Goal: Task Accomplishment & Management: Use online tool/utility

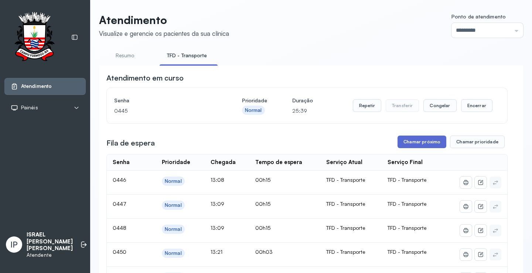
click at [420, 141] on button "Chamar próximo" at bounding box center [422, 142] width 49 height 13
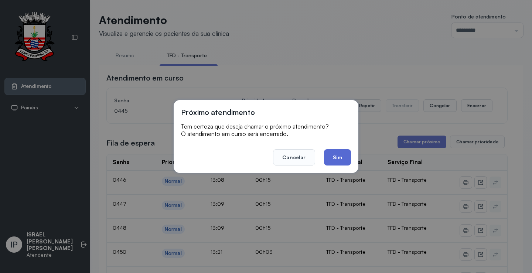
click at [343, 155] on button "Sim" at bounding box center [337, 157] width 27 height 16
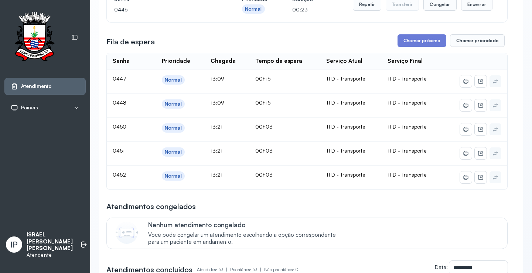
scroll to position [37, 0]
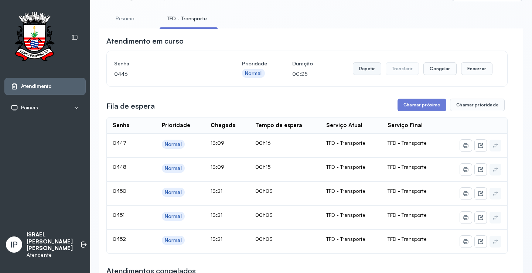
click at [365, 67] on button "Repetir" at bounding box center [367, 68] width 28 height 13
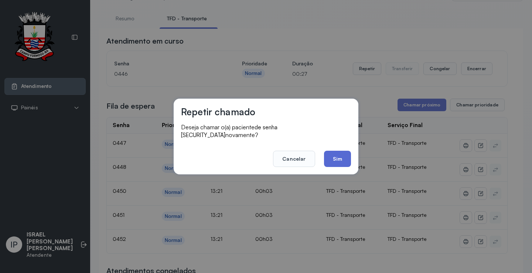
click at [333, 151] on button "Sim" at bounding box center [337, 159] width 27 height 16
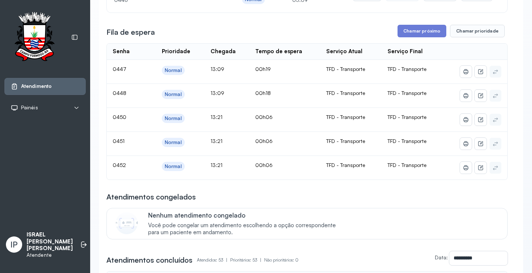
scroll to position [0, 0]
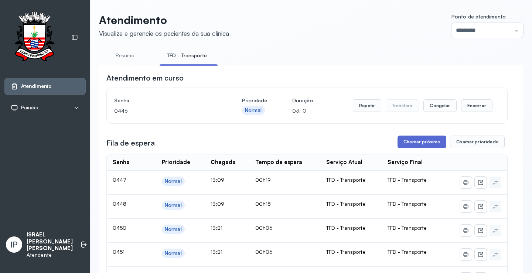
click at [421, 142] on button "Chamar próximo" at bounding box center [422, 142] width 49 height 13
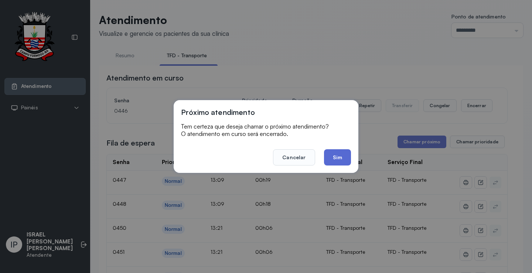
click at [335, 159] on button "Sim" at bounding box center [337, 157] width 27 height 16
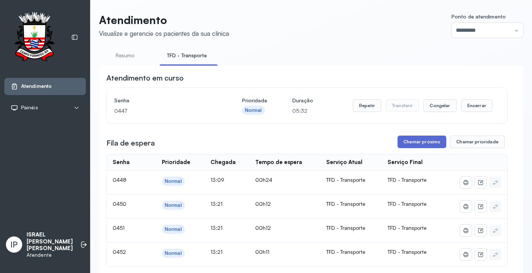
click at [421, 140] on button "Chamar próximo" at bounding box center [422, 142] width 49 height 13
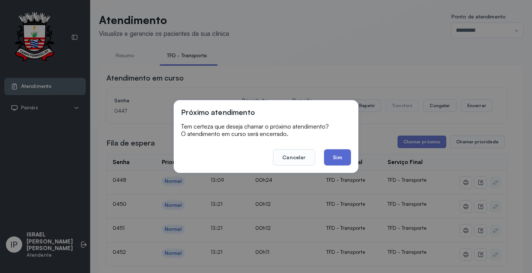
click at [330, 155] on button "Sim" at bounding box center [337, 157] width 27 height 16
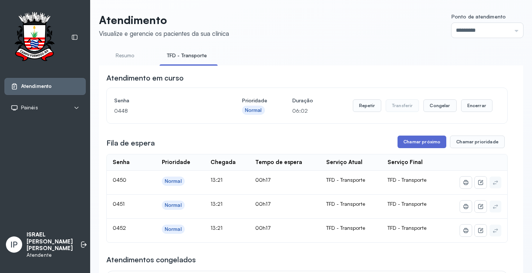
click at [426, 142] on button "Chamar próximo" at bounding box center [422, 142] width 49 height 13
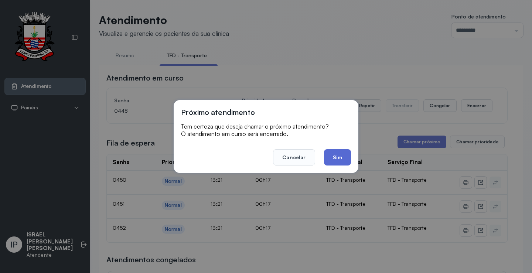
click at [336, 159] on button "Sim" at bounding box center [337, 157] width 27 height 16
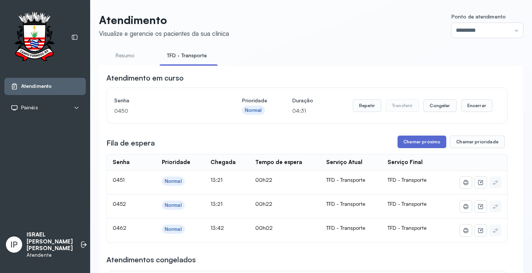
click at [408, 147] on button "Chamar próximo" at bounding box center [422, 142] width 49 height 13
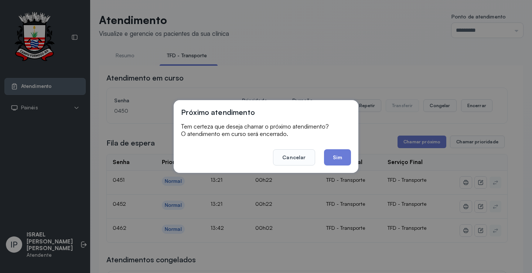
click at [329, 159] on button "Sim" at bounding box center [337, 157] width 27 height 16
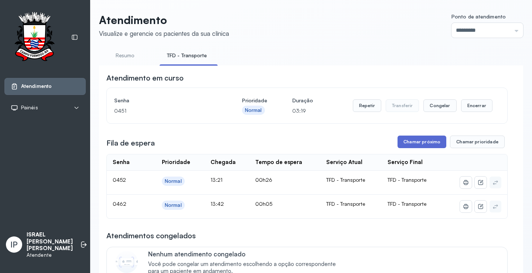
click at [405, 142] on button "Chamar próximo" at bounding box center [422, 142] width 49 height 13
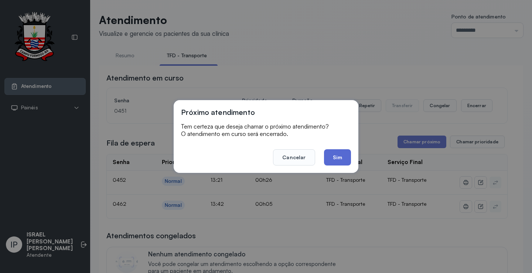
click at [333, 155] on button "Sim" at bounding box center [337, 157] width 27 height 16
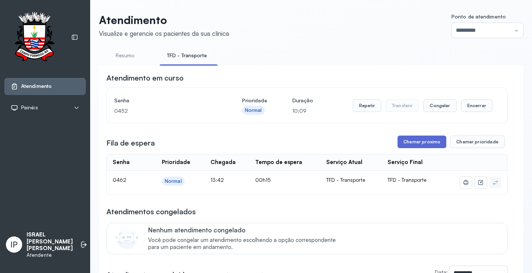
click at [406, 142] on button "Chamar próximo" at bounding box center [422, 142] width 49 height 13
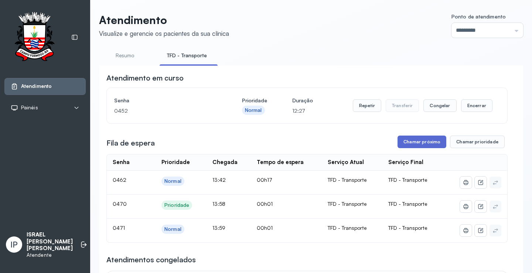
click at [427, 138] on button "Chamar próximo" at bounding box center [422, 142] width 49 height 13
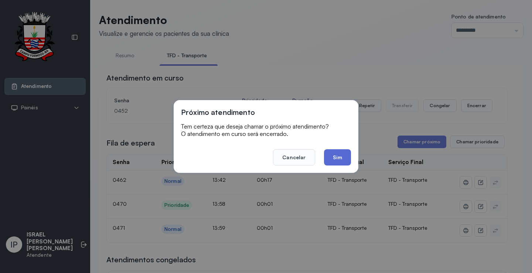
click at [336, 150] on button "Sim" at bounding box center [337, 157] width 27 height 16
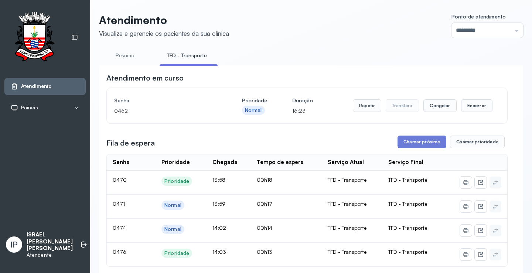
scroll to position [74, 0]
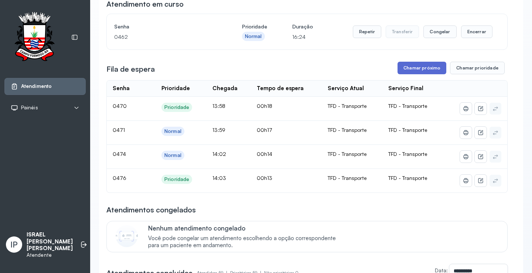
click at [423, 69] on button "Chamar próximo" at bounding box center [422, 68] width 49 height 13
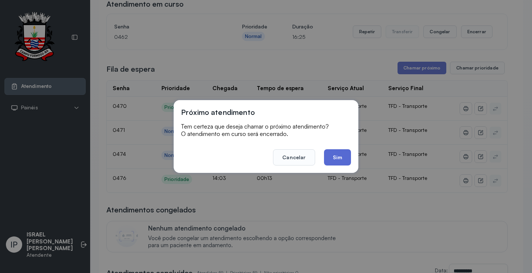
click at [333, 155] on button "Sim" at bounding box center [337, 157] width 27 height 16
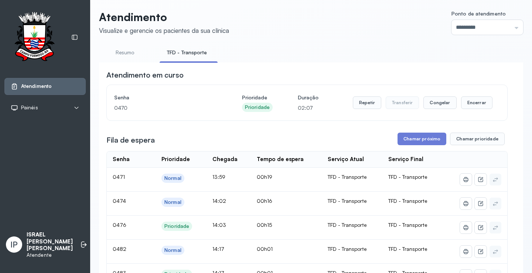
scroll to position [0, 0]
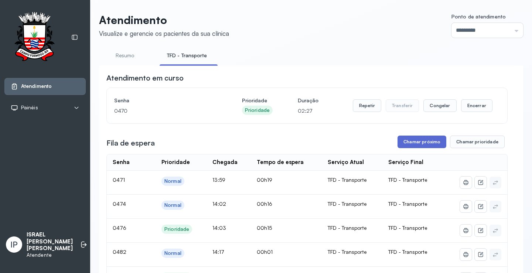
click at [424, 144] on button "Chamar próximo" at bounding box center [422, 142] width 49 height 13
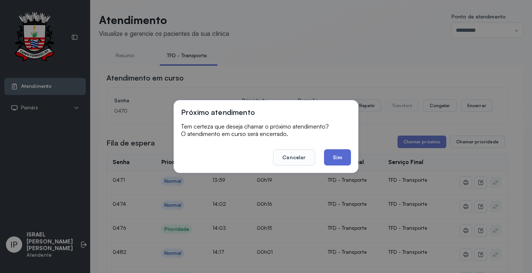
click at [333, 157] on button "Sim" at bounding box center [337, 157] width 27 height 16
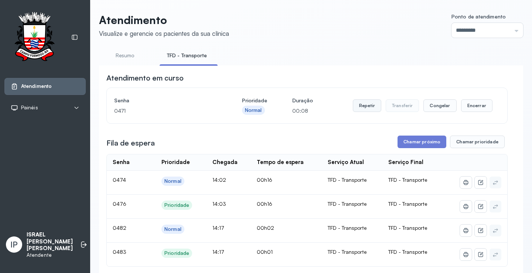
click at [365, 108] on button "Repetir" at bounding box center [367, 105] width 28 height 13
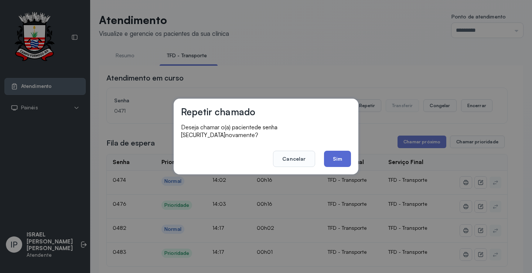
click at [331, 151] on button "Sim" at bounding box center [337, 159] width 27 height 16
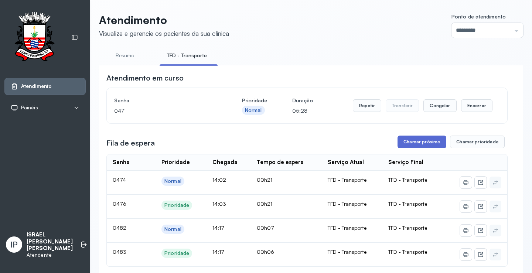
click at [422, 144] on button "Chamar próximo" at bounding box center [422, 142] width 49 height 13
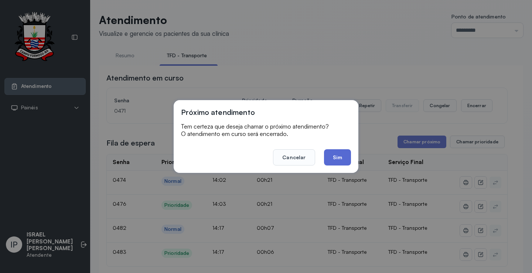
click at [339, 157] on button "Sim" at bounding box center [337, 157] width 27 height 16
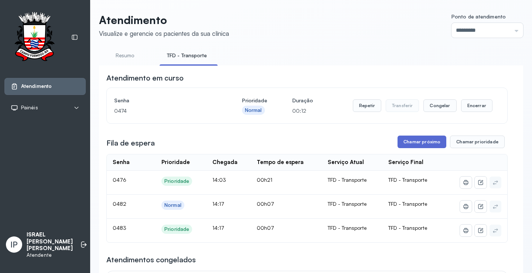
click at [408, 143] on button "Chamar próximo" at bounding box center [422, 142] width 49 height 13
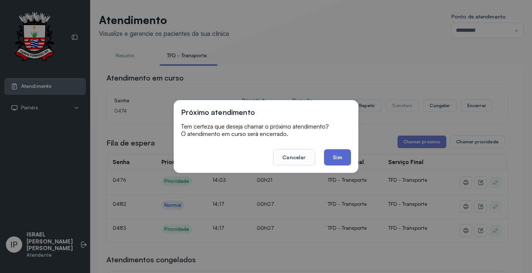
click at [327, 159] on button "Sim" at bounding box center [337, 157] width 27 height 16
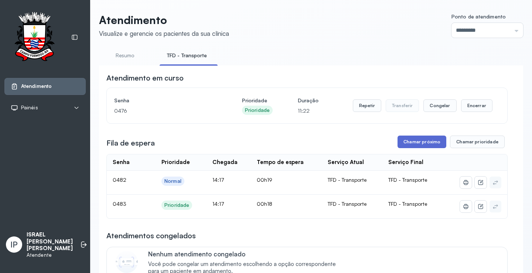
click at [420, 145] on button "Chamar próximo" at bounding box center [422, 142] width 49 height 13
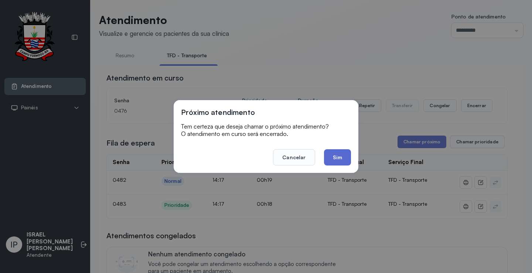
click at [328, 150] on button "Sim" at bounding box center [337, 157] width 27 height 16
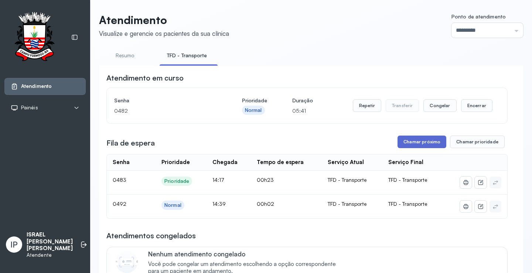
click at [404, 142] on button "Chamar próximo" at bounding box center [422, 142] width 49 height 13
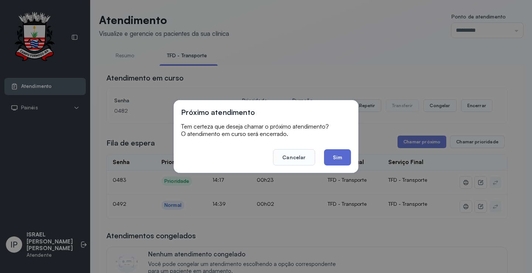
click at [349, 158] on button "Sim" at bounding box center [337, 157] width 27 height 16
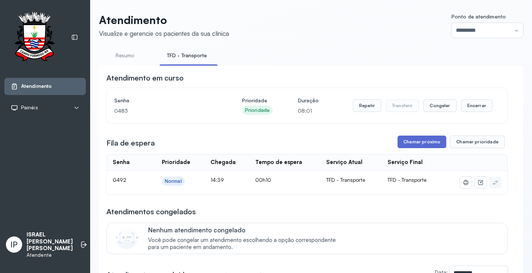
click at [424, 142] on button "Chamar próximo" at bounding box center [422, 142] width 49 height 13
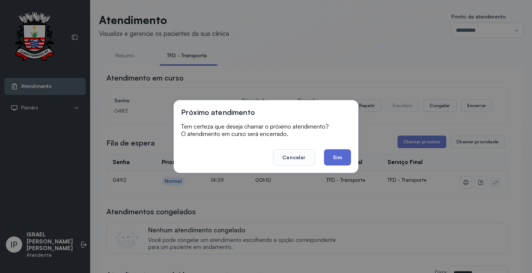
click at [339, 155] on button "Sim" at bounding box center [337, 157] width 27 height 16
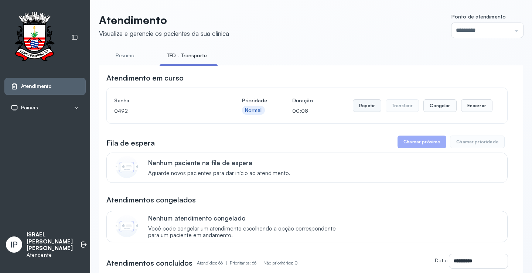
click at [370, 109] on button "Repetir" at bounding box center [367, 105] width 28 height 13
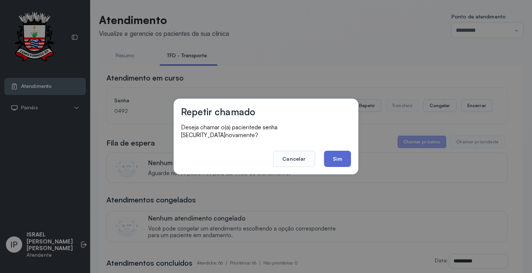
click at [335, 158] on button "Sim" at bounding box center [337, 159] width 27 height 16
